Goal: Find specific page/section: Find specific page/section

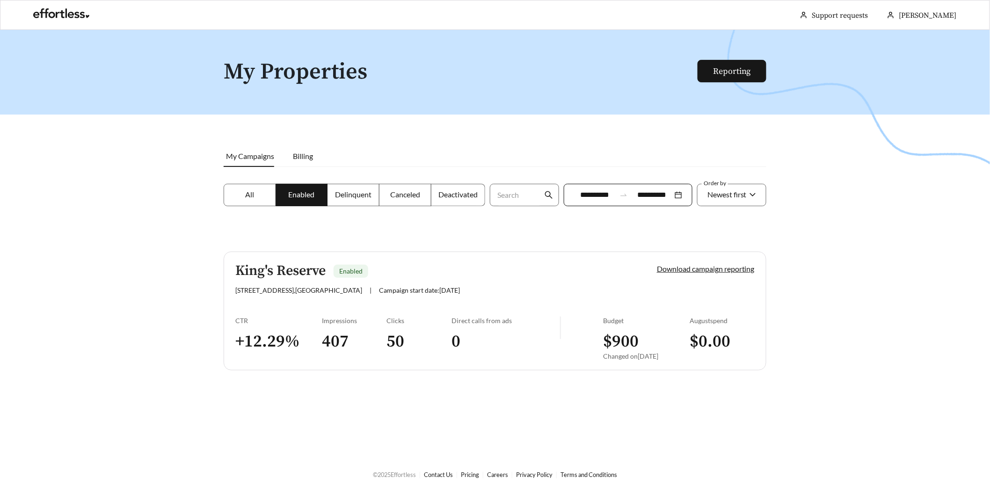
click at [335, 341] on h3 "407" at bounding box center [354, 341] width 65 height 21
